Goal: Transaction & Acquisition: Purchase product/service

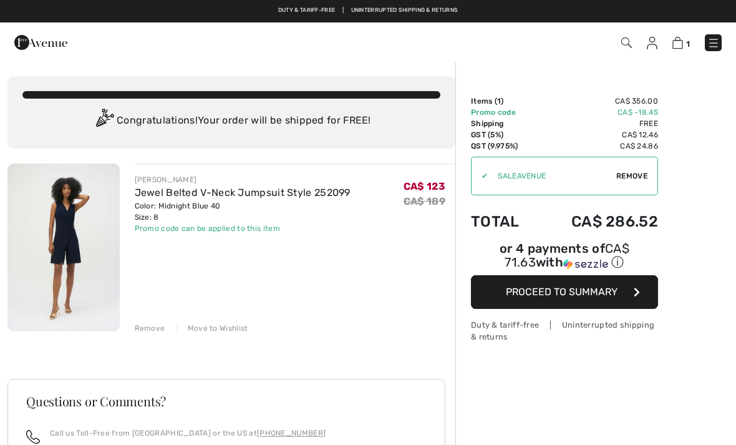
click at [29, 41] on img at bounding box center [40, 42] width 53 height 25
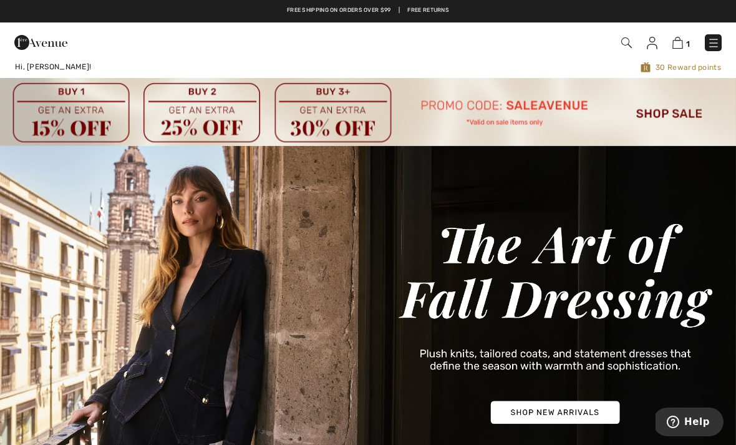
click at [715, 39] on img at bounding box center [713, 43] width 12 height 12
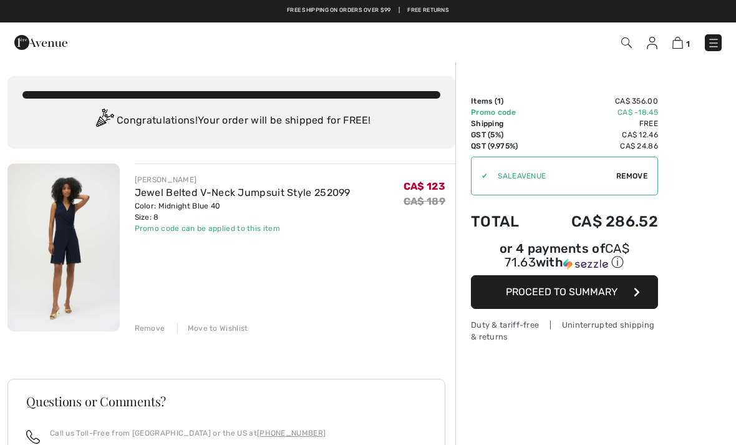
click at [41, 47] on img at bounding box center [40, 42] width 53 height 25
